Goal: Use online tool/utility: Utilize a website feature to perform a specific function

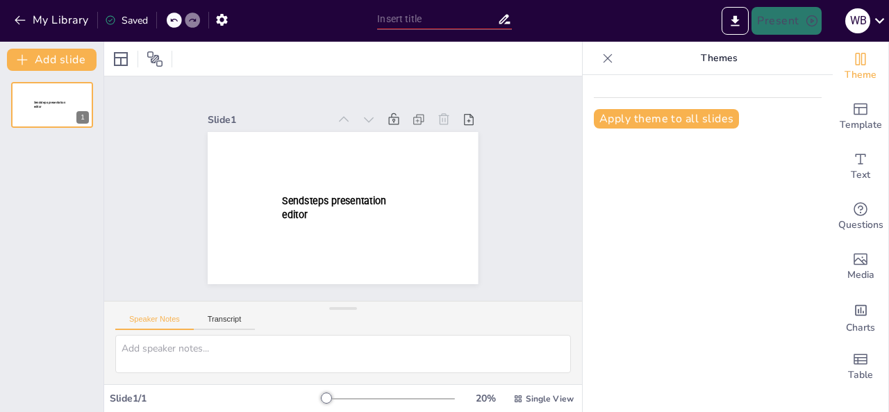
type input "New Sendsteps"
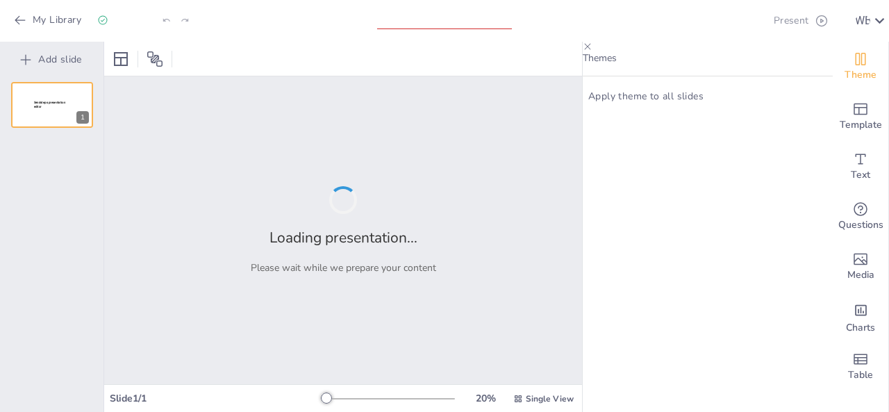
type input "Renovación Mental: Transformando Nuestro Pensar y Hablar"
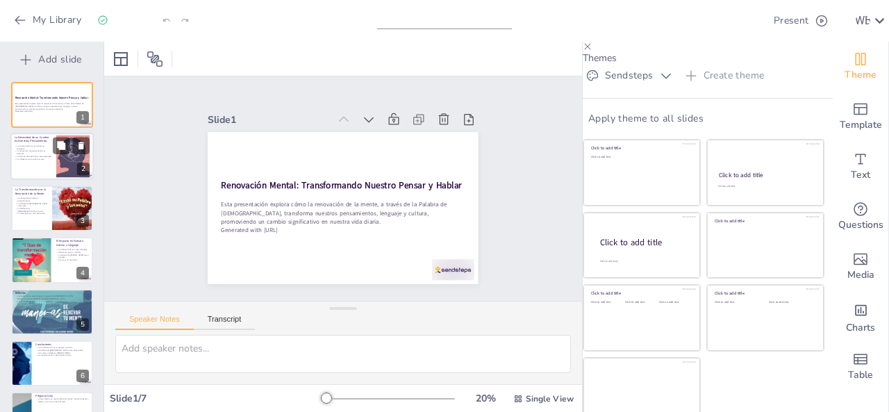
click at [19, 153] on p "La renovación de pensamientos es esencial." at bounding box center [33, 152] width 37 height 5
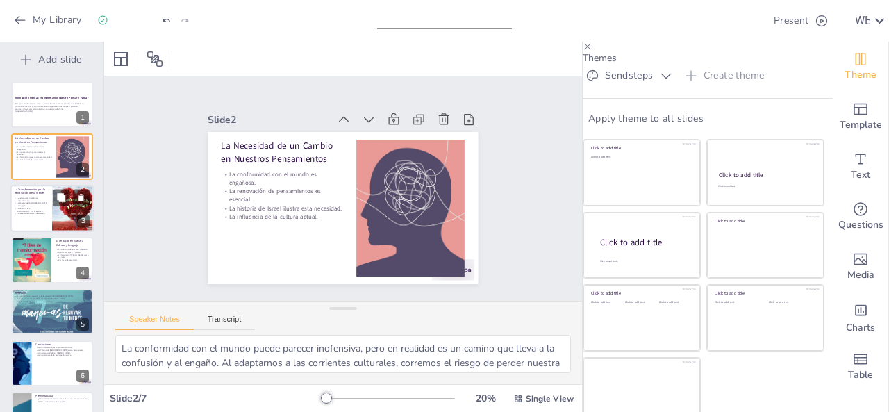
click at [33, 212] on p "La metamorfosis como ilustración." at bounding box center [31, 213] width 33 height 3
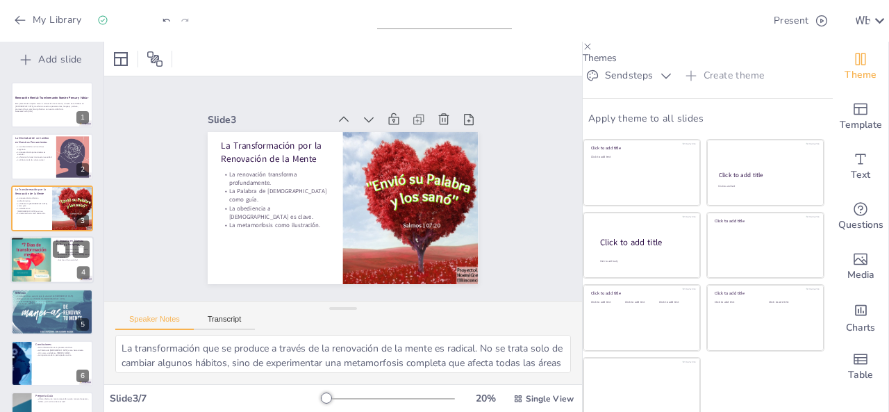
click at [28, 250] on div at bounding box center [31, 260] width 42 height 56
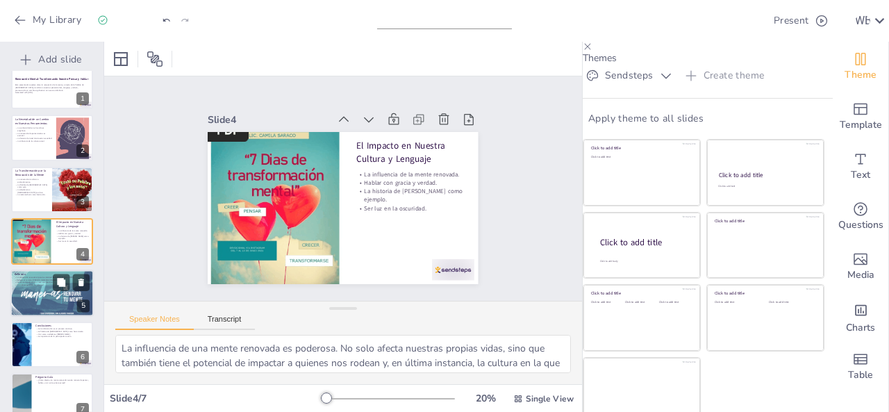
click at [44, 295] on div at bounding box center [51, 292] width 83 height 47
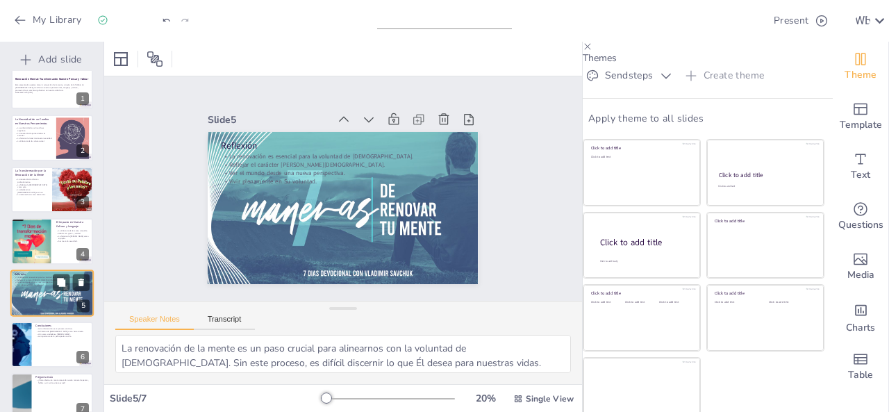
scroll to position [37, 0]
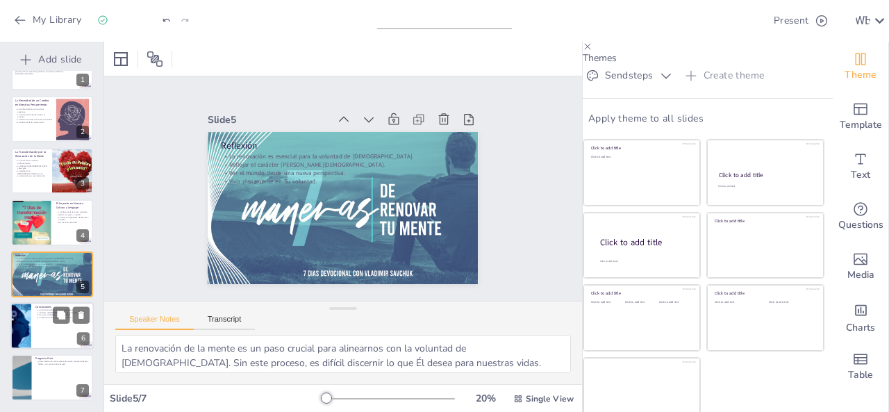
click at [50, 315] on p "Vivir como ciudadanos [PERSON_NAME]." at bounding box center [62, 315] width 54 height 3
type textarea "La transformación no es un evento único, sino un proceso que requiere dedicació…"
